Goal: Task Accomplishment & Management: Manage account settings

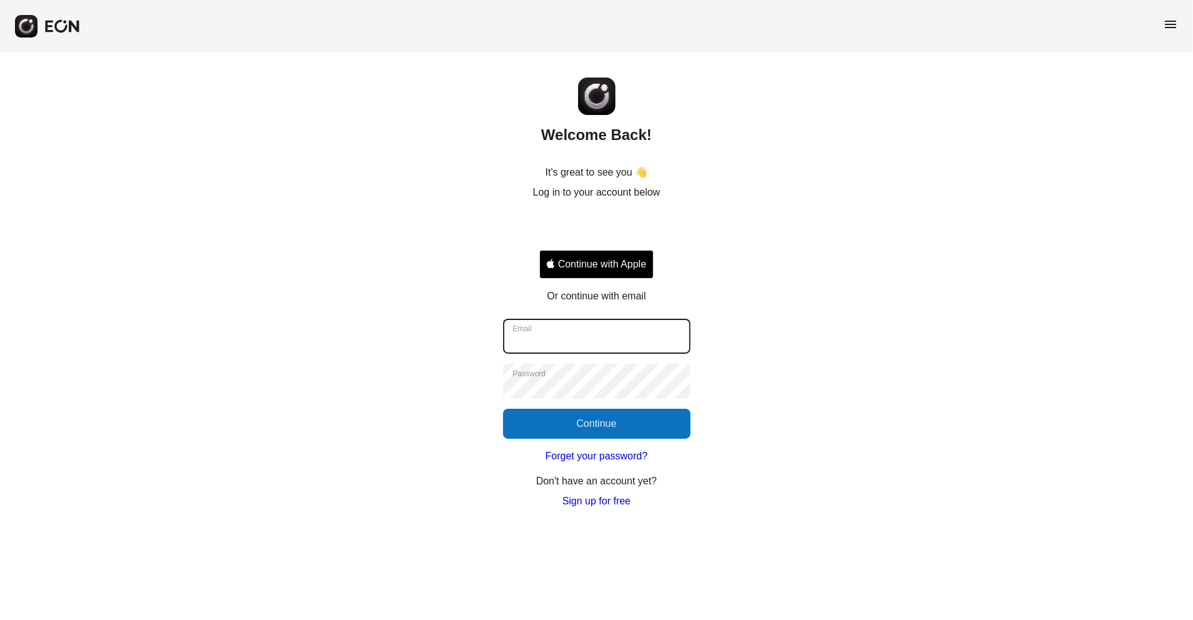
click at [621, 328] on input "Email" at bounding box center [596, 336] width 187 height 35
type input "**********"
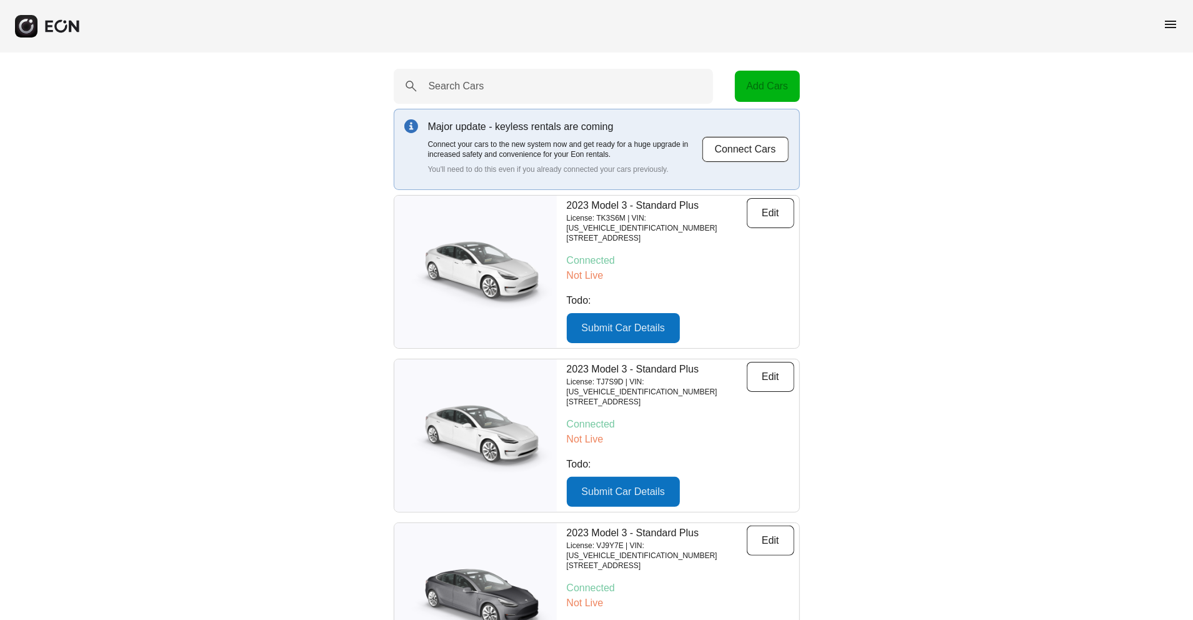
click at [1181, 18] on div "menu" at bounding box center [596, 26] width 1193 height 52
click at [1168, 22] on span "menu" at bounding box center [1170, 24] width 15 height 15
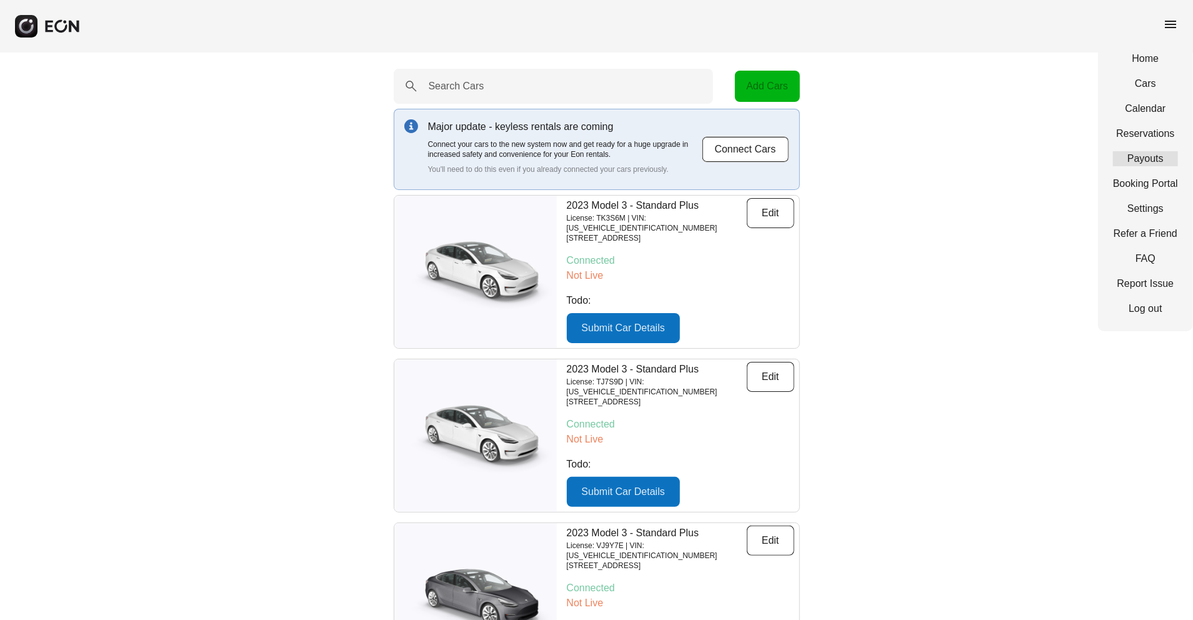
click at [1134, 159] on link "Payouts" at bounding box center [1145, 158] width 65 height 15
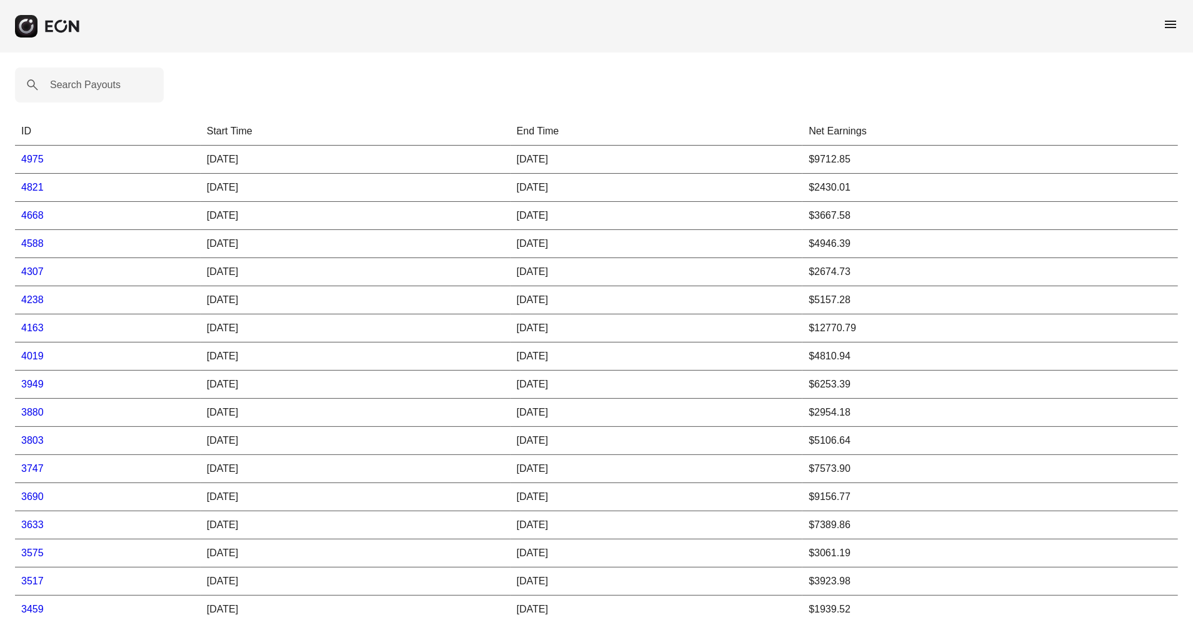
click at [1174, 21] on span "menu" at bounding box center [1170, 24] width 15 height 15
